Goal: Information Seeking & Learning: Learn about a topic

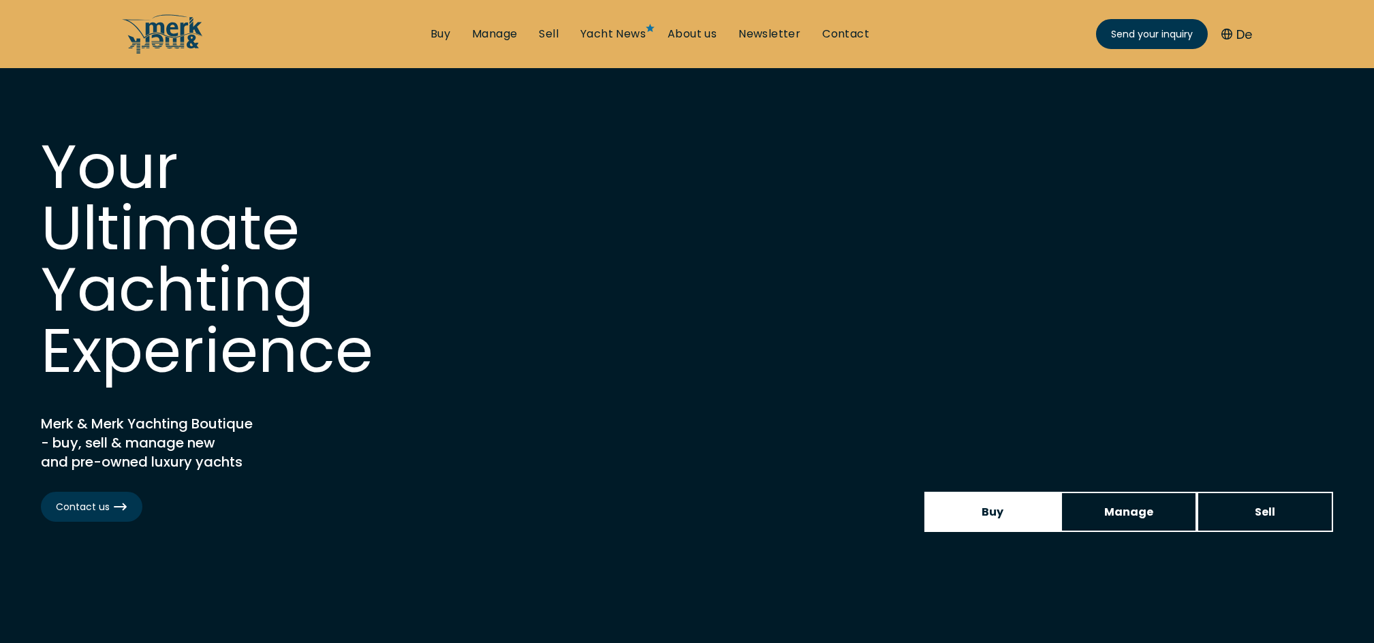
click at [1005, 518] on link "Buy" at bounding box center [992, 512] width 136 height 40
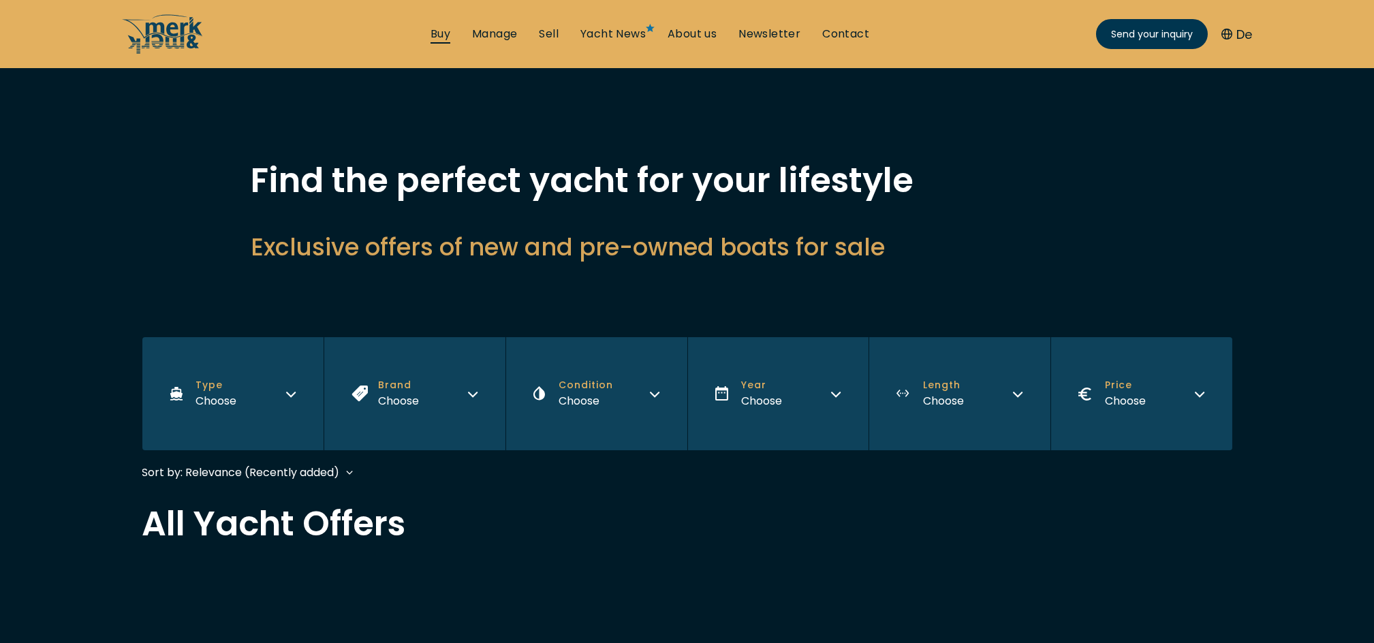
click at [442, 35] on link "Buy" at bounding box center [441, 34] width 20 height 15
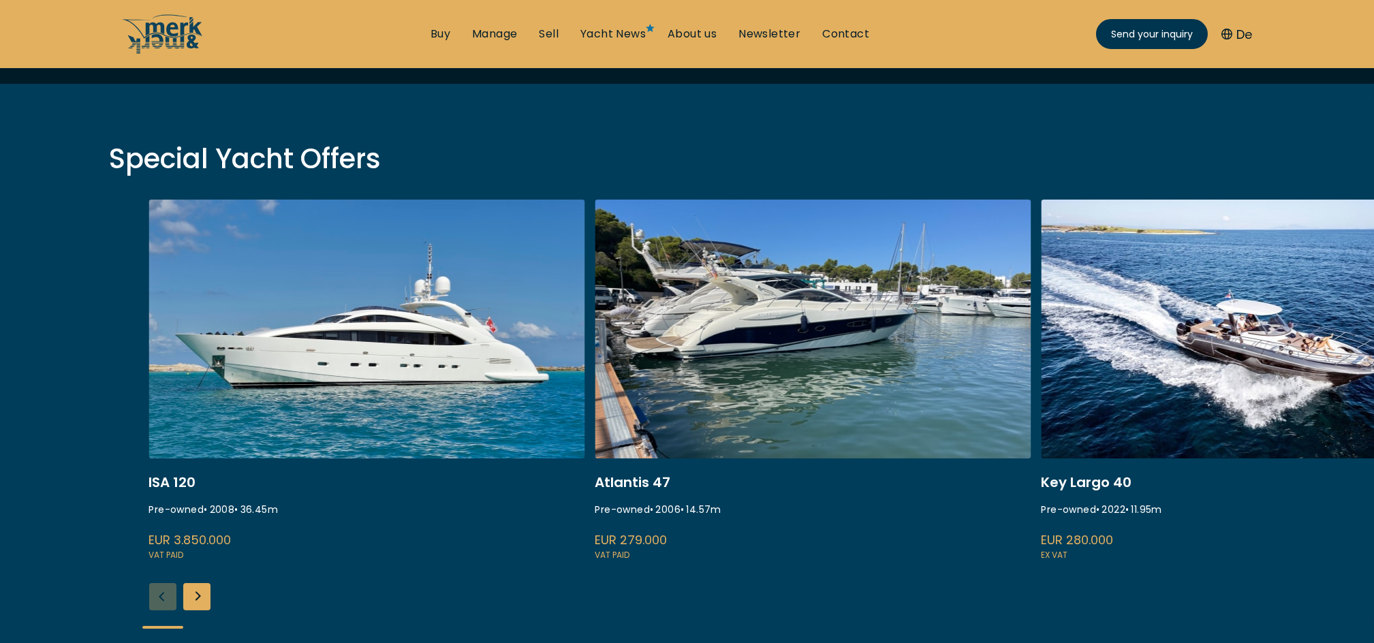
scroll to position [454, 0]
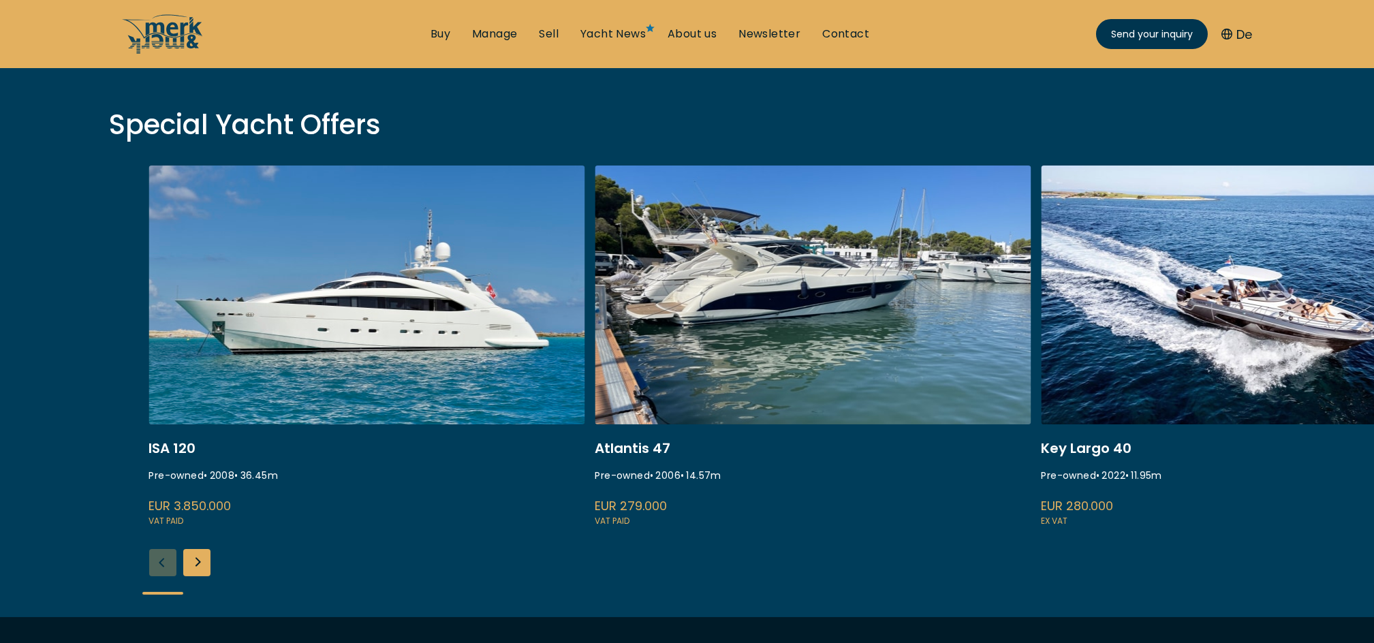
click at [1151, 529] on div "ISA 120 Pre-owned • 2008 • 36.45 m EUR 3.850.000 VAT paid Atlantis 47 Pre-owned…" at bounding box center [687, 392] width 1374 height 452
click at [198, 561] on div "Next slide" at bounding box center [196, 562] width 27 height 27
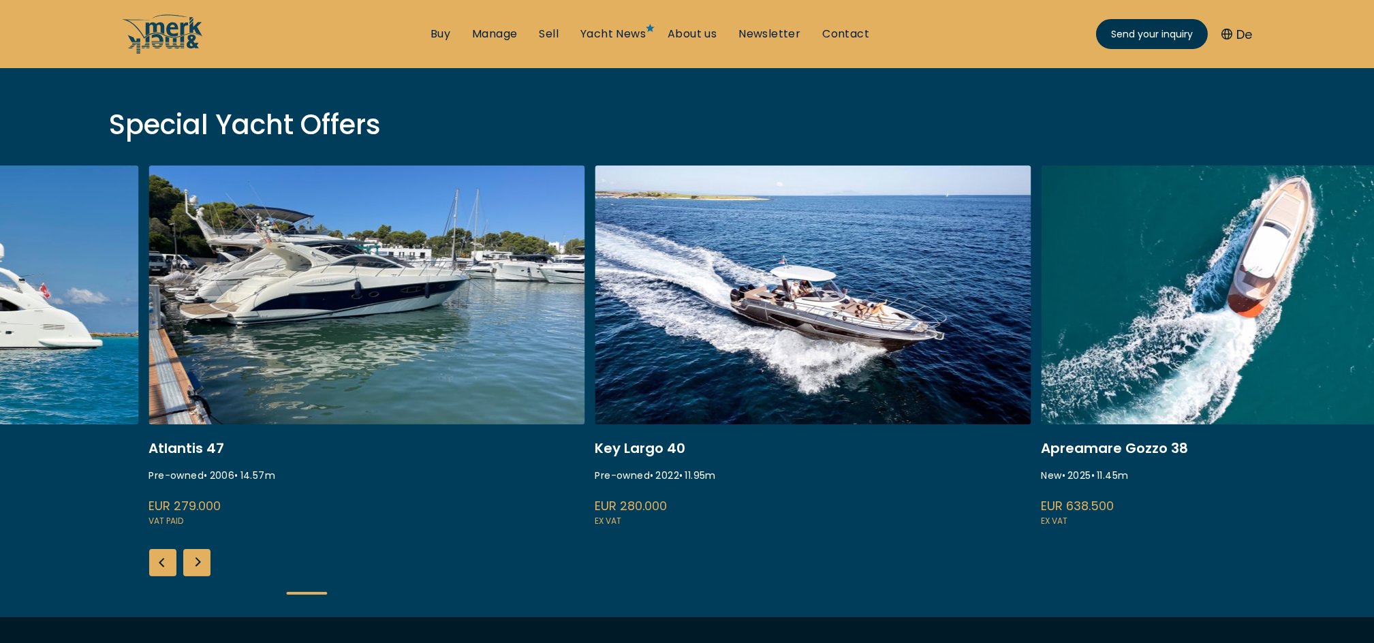
click at [198, 559] on div "Next slide" at bounding box center [196, 562] width 27 height 27
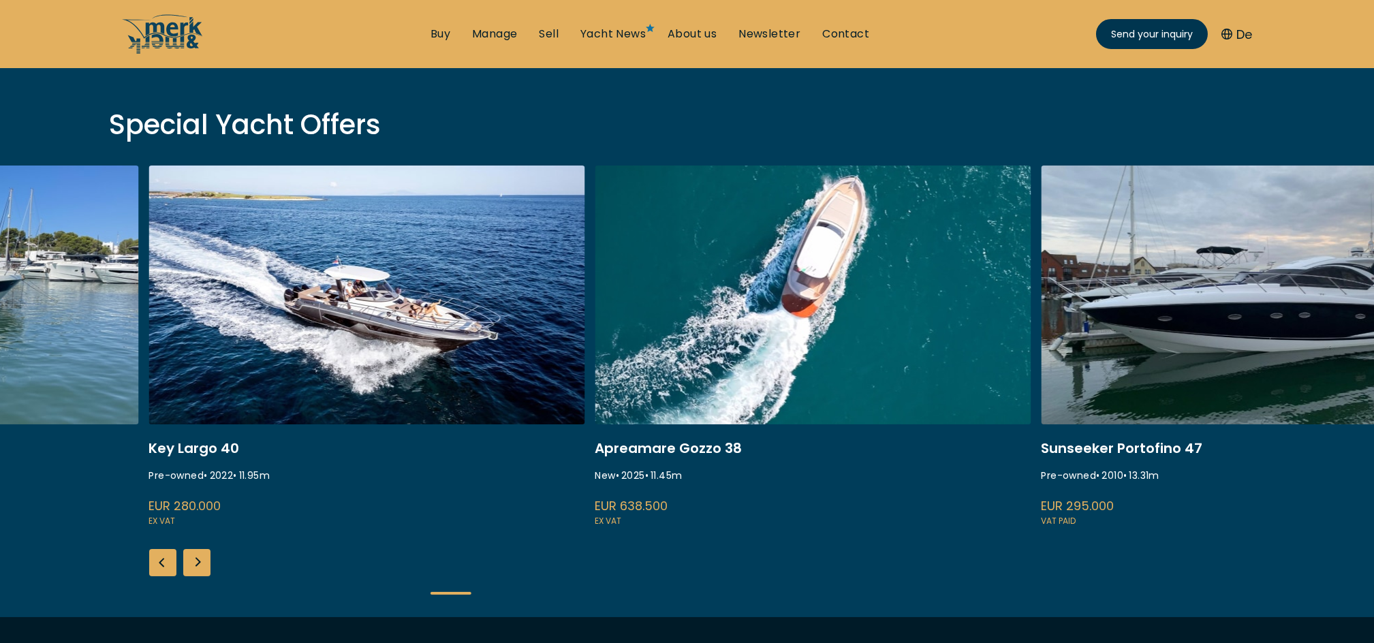
click at [198, 558] on div "Next slide" at bounding box center [196, 562] width 27 height 27
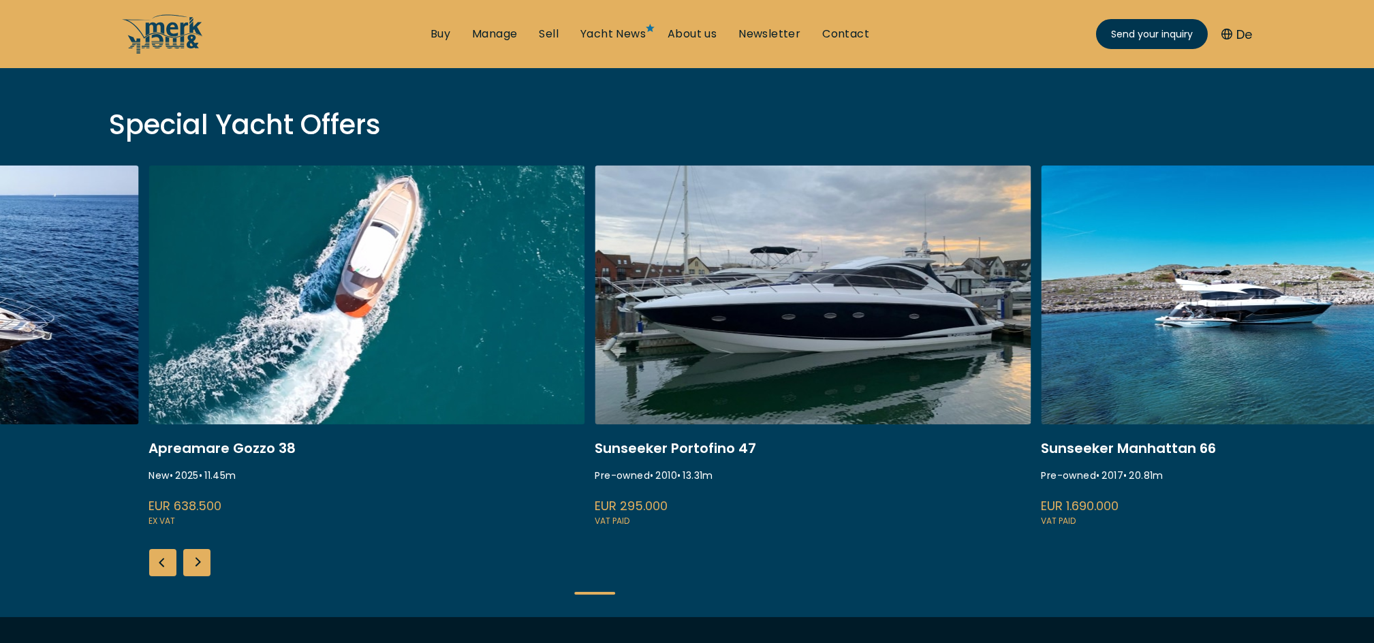
click at [200, 555] on div "Next slide" at bounding box center [196, 562] width 27 height 27
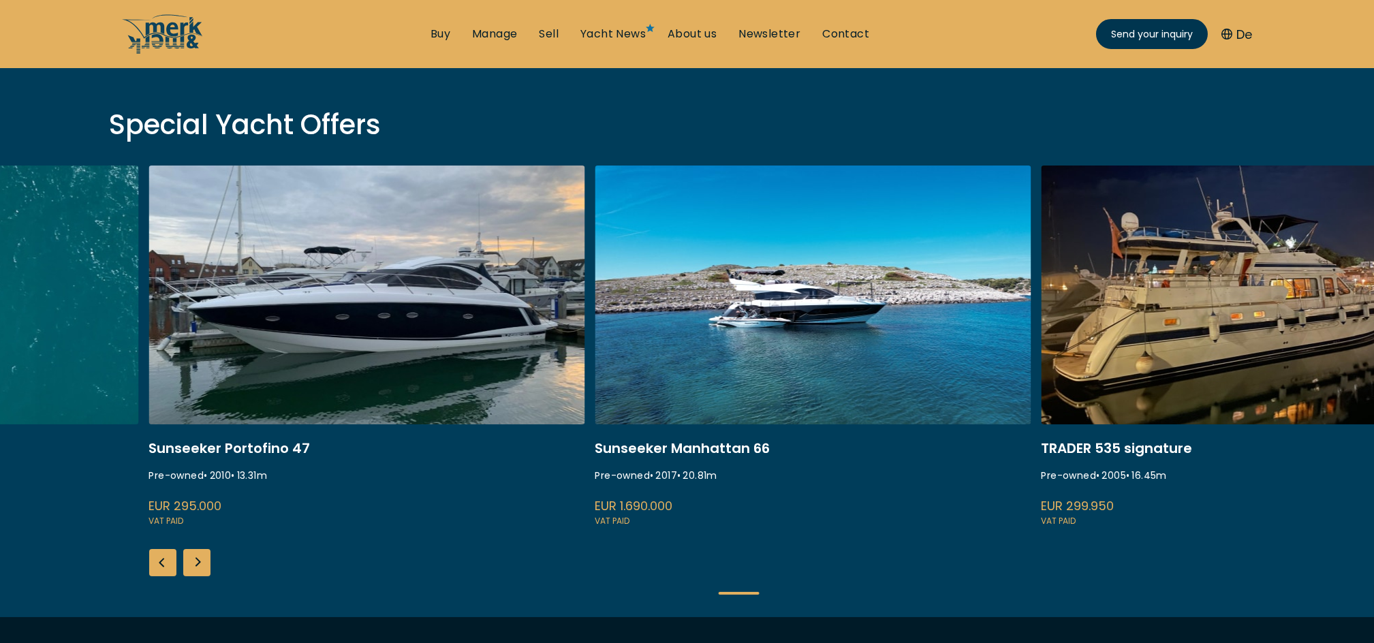
click at [201, 552] on div "Next slide" at bounding box center [196, 562] width 27 height 27
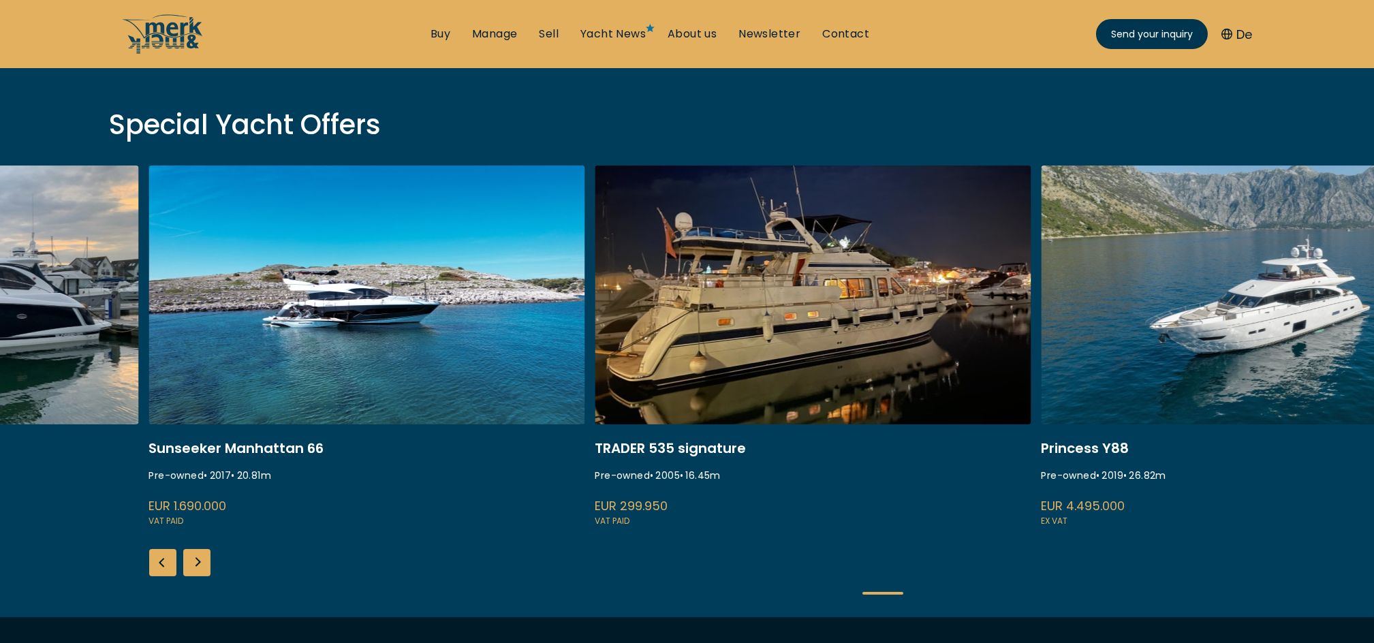
click at [201, 552] on div "Next slide" at bounding box center [196, 562] width 27 height 27
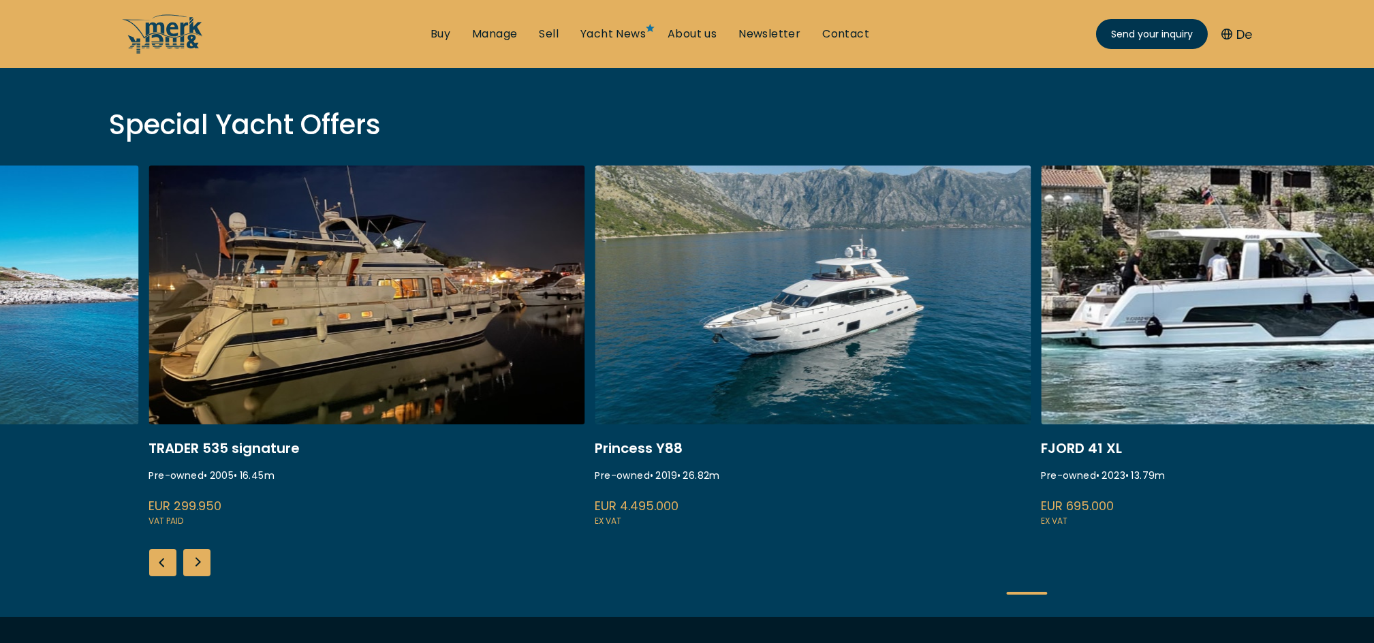
click at [201, 552] on div "Next slide" at bounding box center [196, 562] width 27 height 27
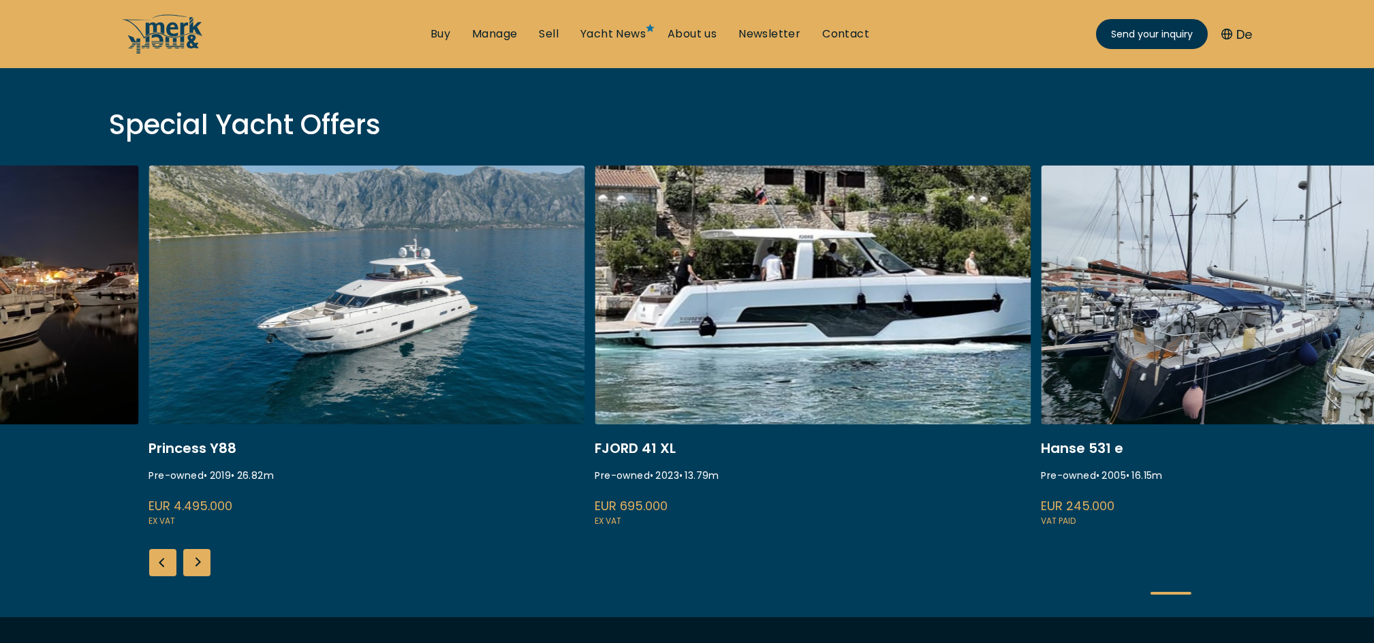
click at [201, 552] on div "Next slide" at bounding box center [196, 562] width 27 height 27
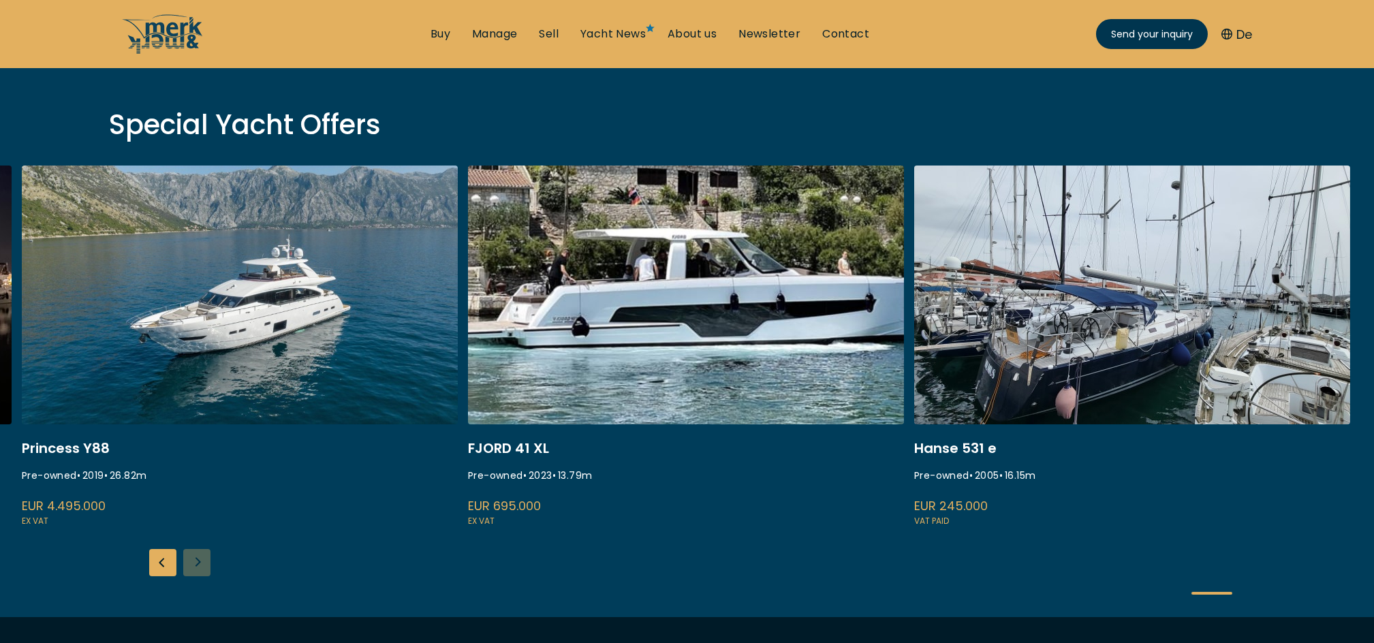
click at [201, 552] on div "ISA 120 Pre-owned • 2008 • 36.45 m EUR 3.850.000 VAT paid Atlantis 47 Pre-owned…" at bounding box center [687, 392] width 1374 height 452
click at [159, 558] on div "Previous slide" at bounding box center [162, 562] width 27 height 27
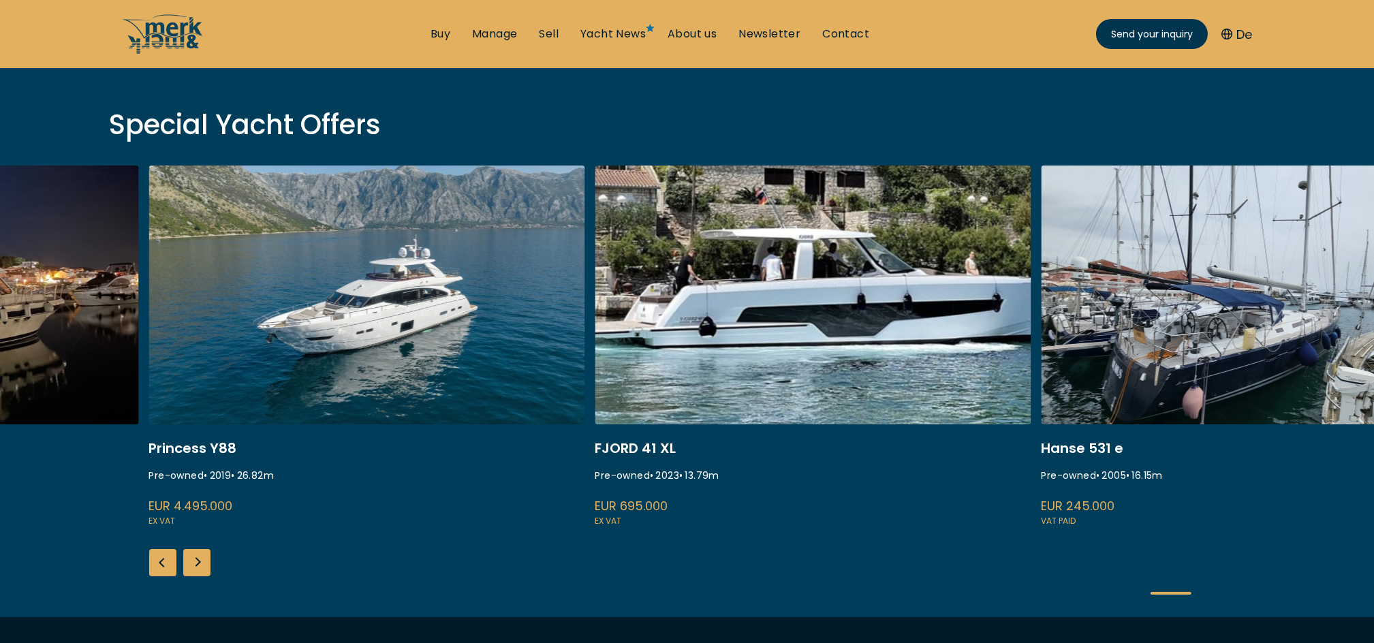
click at [159, 558] on div "Previous slide" at bounding box center [162, 562] width 27 height 27
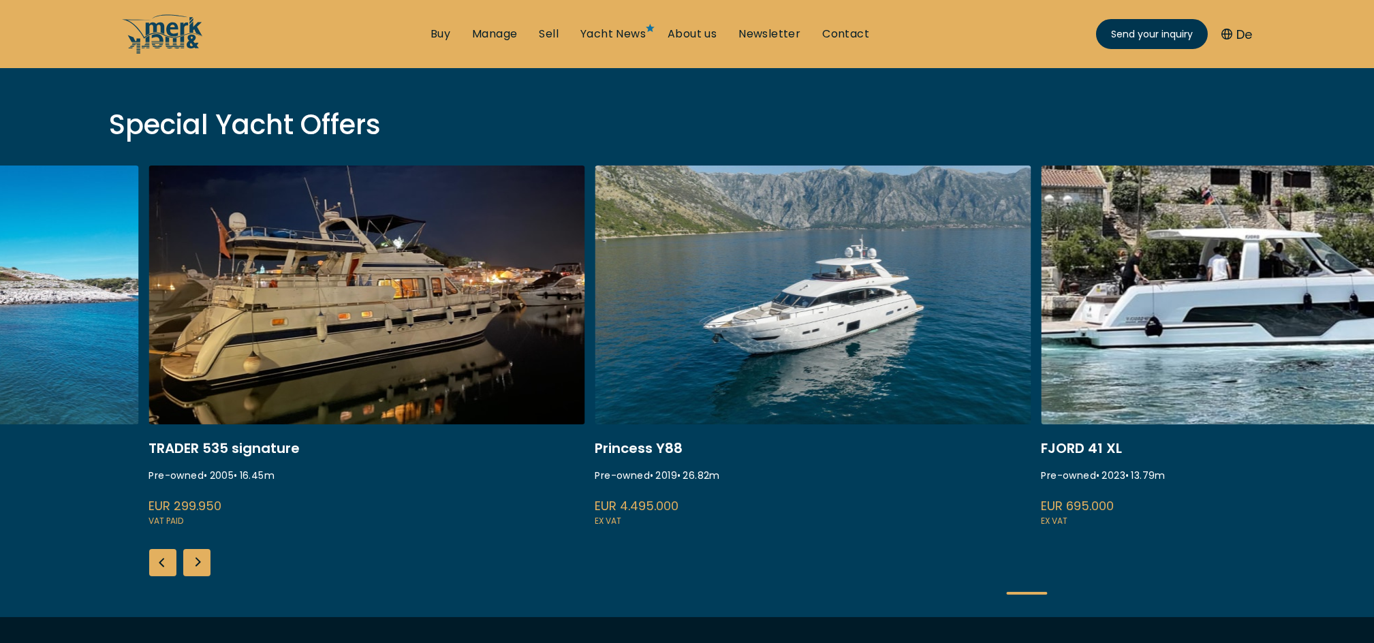
click at [159, 558] on div "Previous slide" at bounding box center [162, 562] width 27 height 27
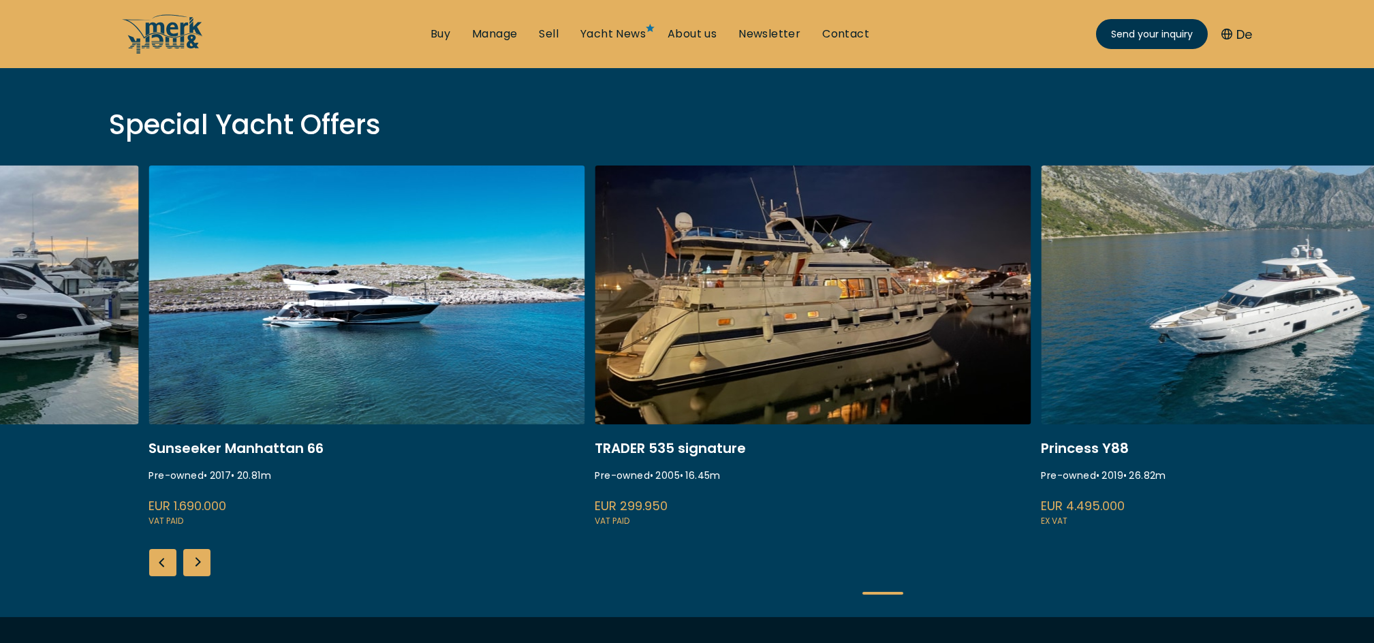
click at [164, 557] on div "Previous slide" at bounding box center [162, 562] width 27 height 27
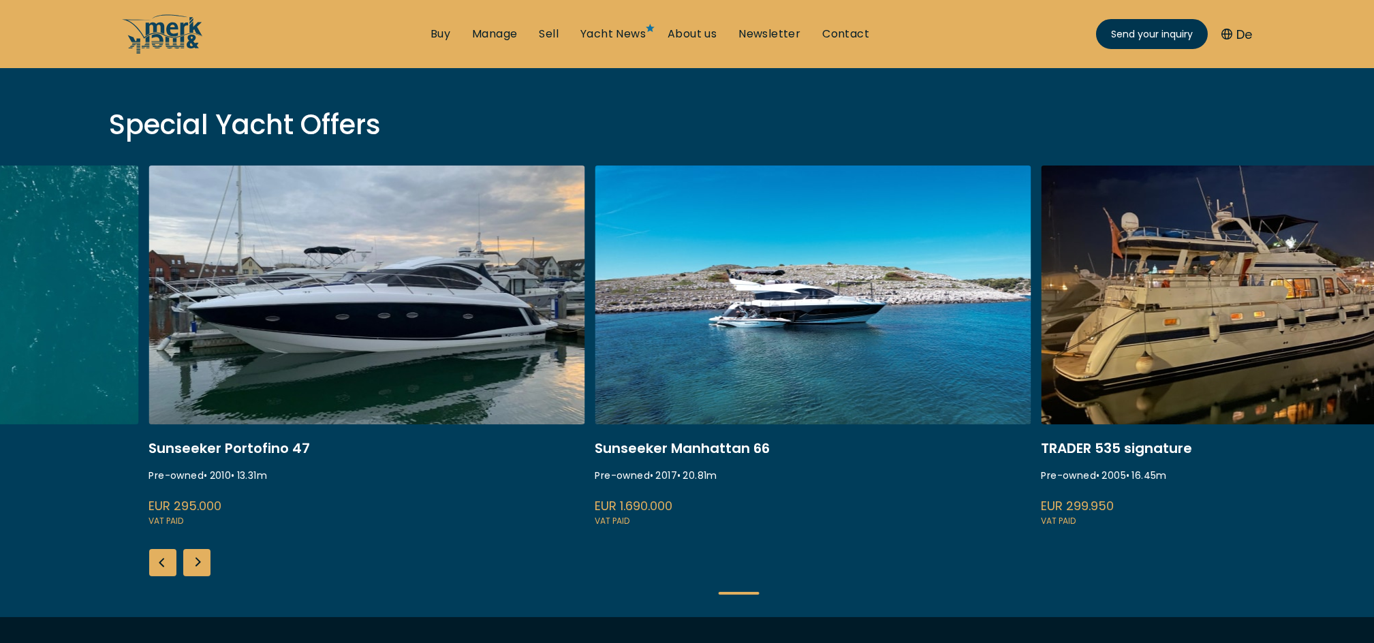
click at [165, 557] on div "Previous slide" at bounding box center [162, 562] width 27 height 27
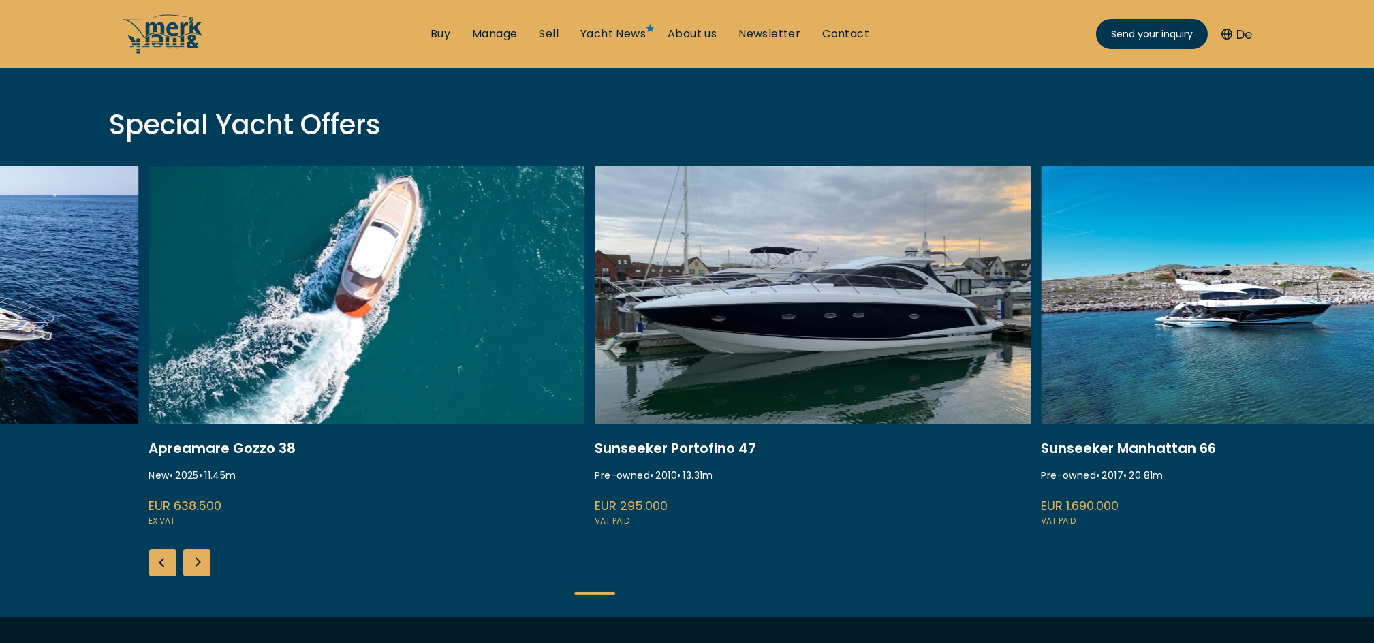
click at [165, 557] on div "Previous slide" at bounding box center [162, 562] width 27 height 27
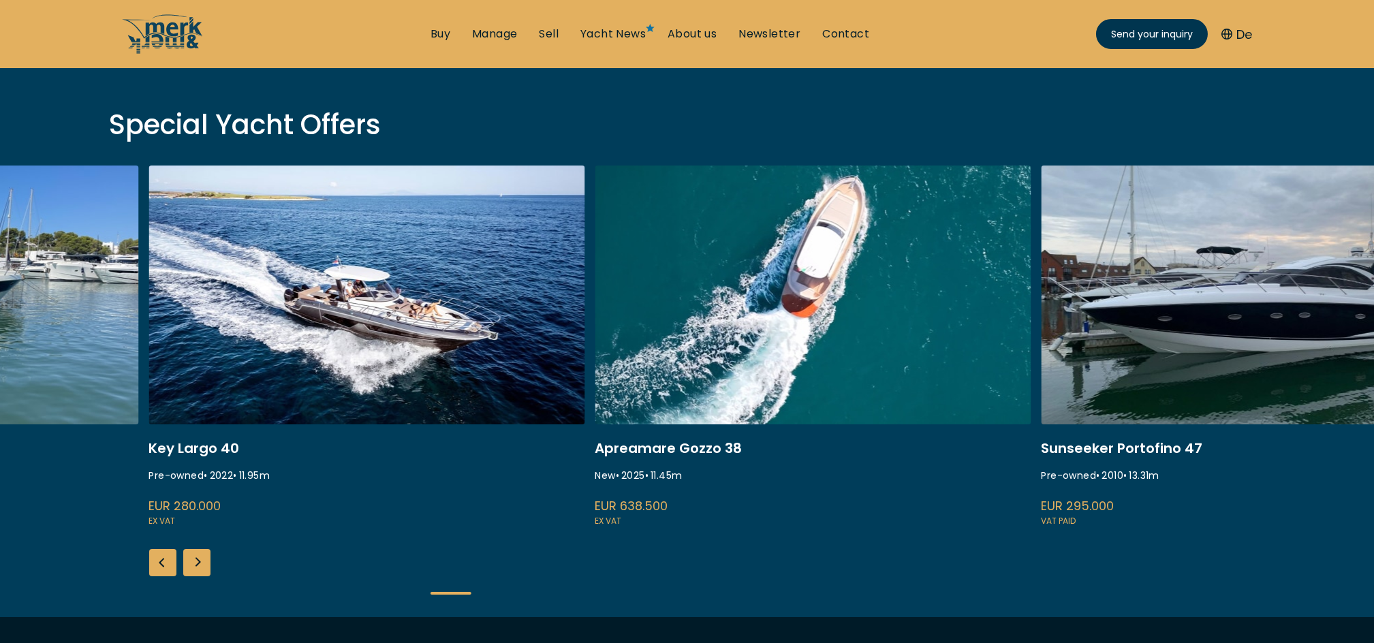
click at [165, 557] on div "Previous slide" at bounding box center [162, 562] width 27 height 27
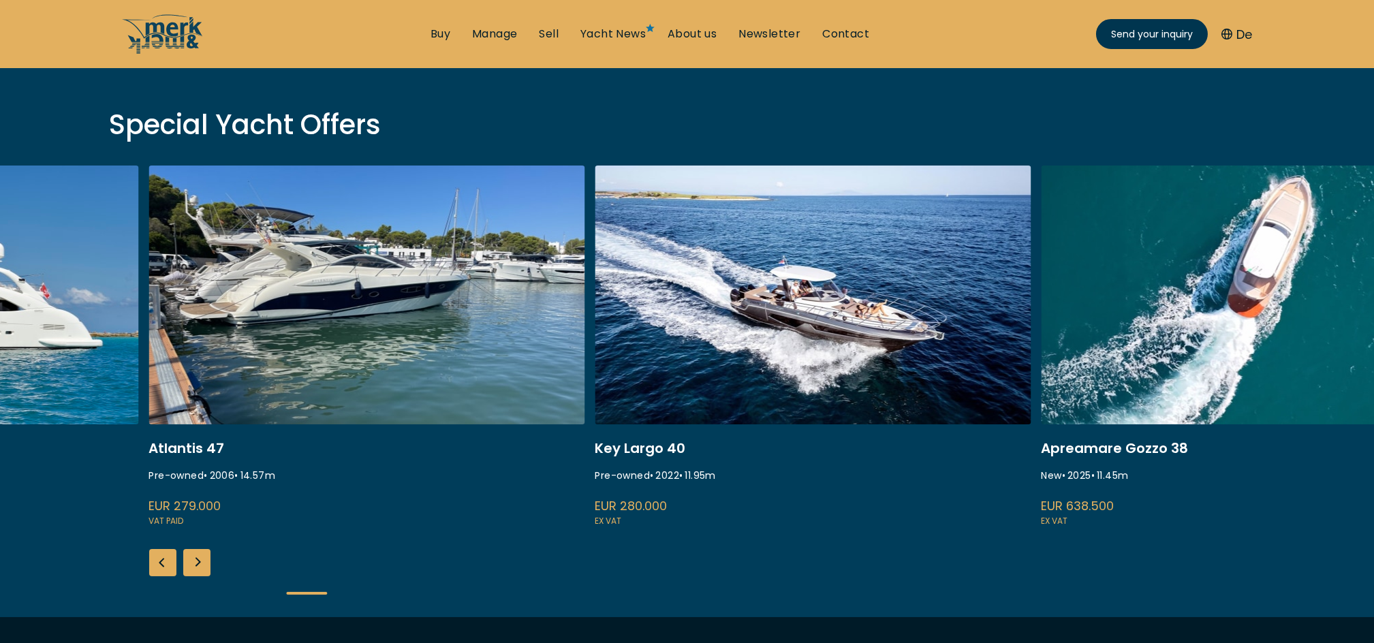
click at [165, 557] on div "Previous slide" at bounding box center [162, 562] width 27 height 27
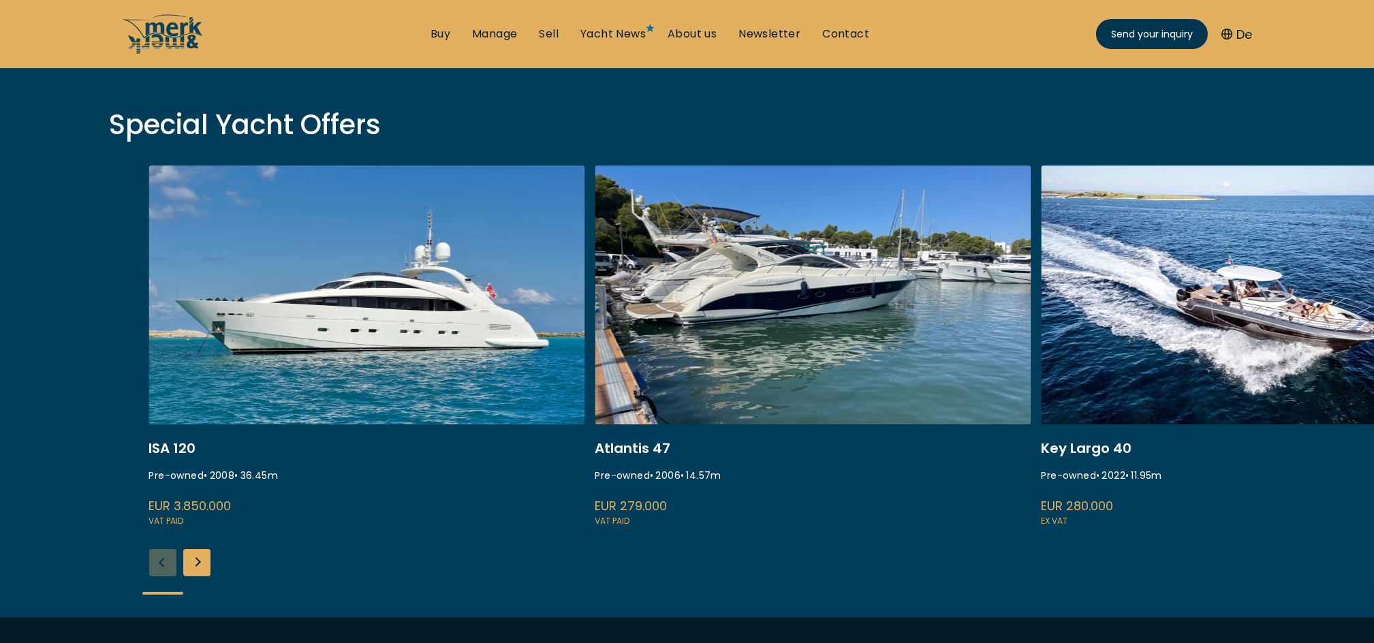
click at [165, 557] on div "ISA 120 Pre-owned • 2008 • 36.45 m EUR 3.850.000 VAT paid Atlantis 47 Pre-owned…" at bounding box center [687, 392] width 1374 height 452
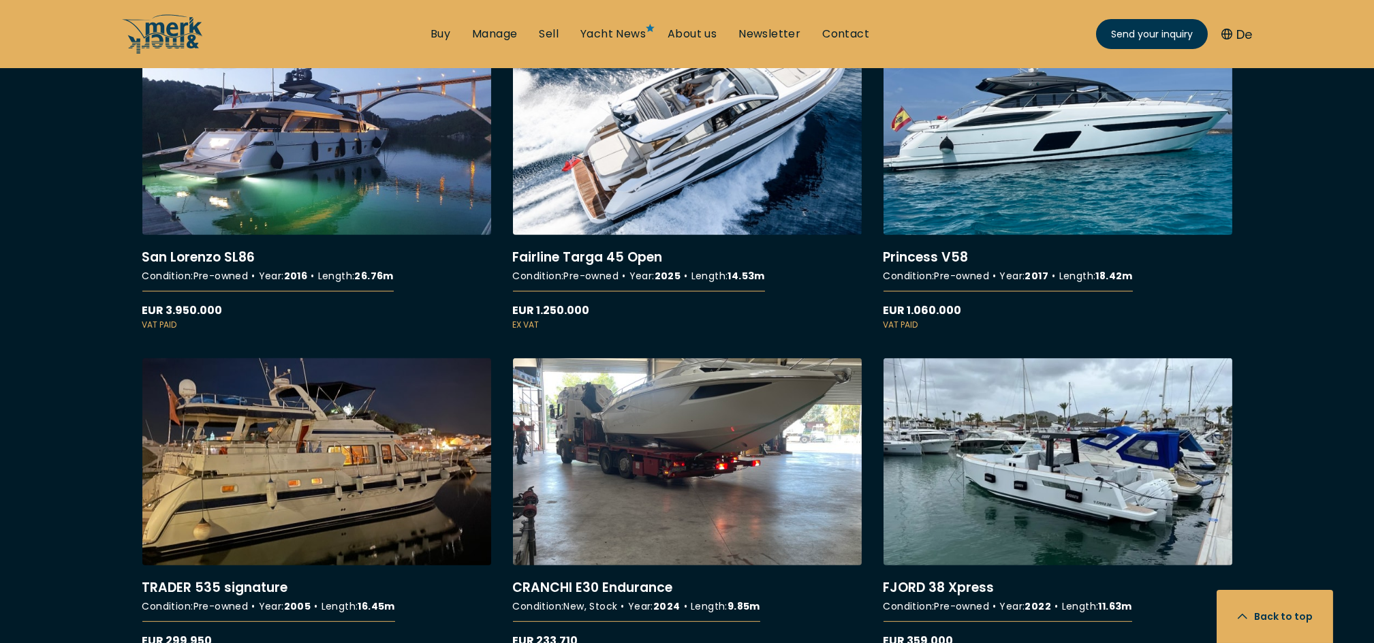
scroll to position [2906, 0]
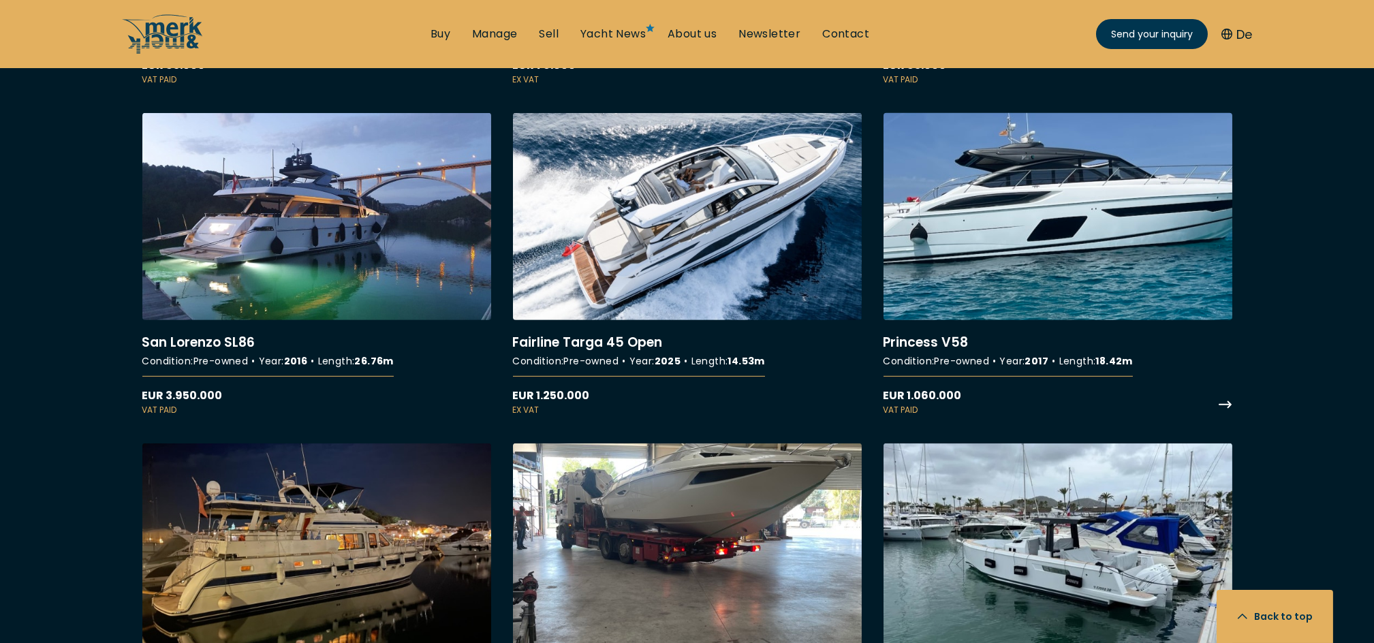
click at [963, 335] on link "More details about Princess V58" at bounding box center [1058, 264] width 349 height 303
